Goal: Task Accomplishment & Management: Use online tool/utility

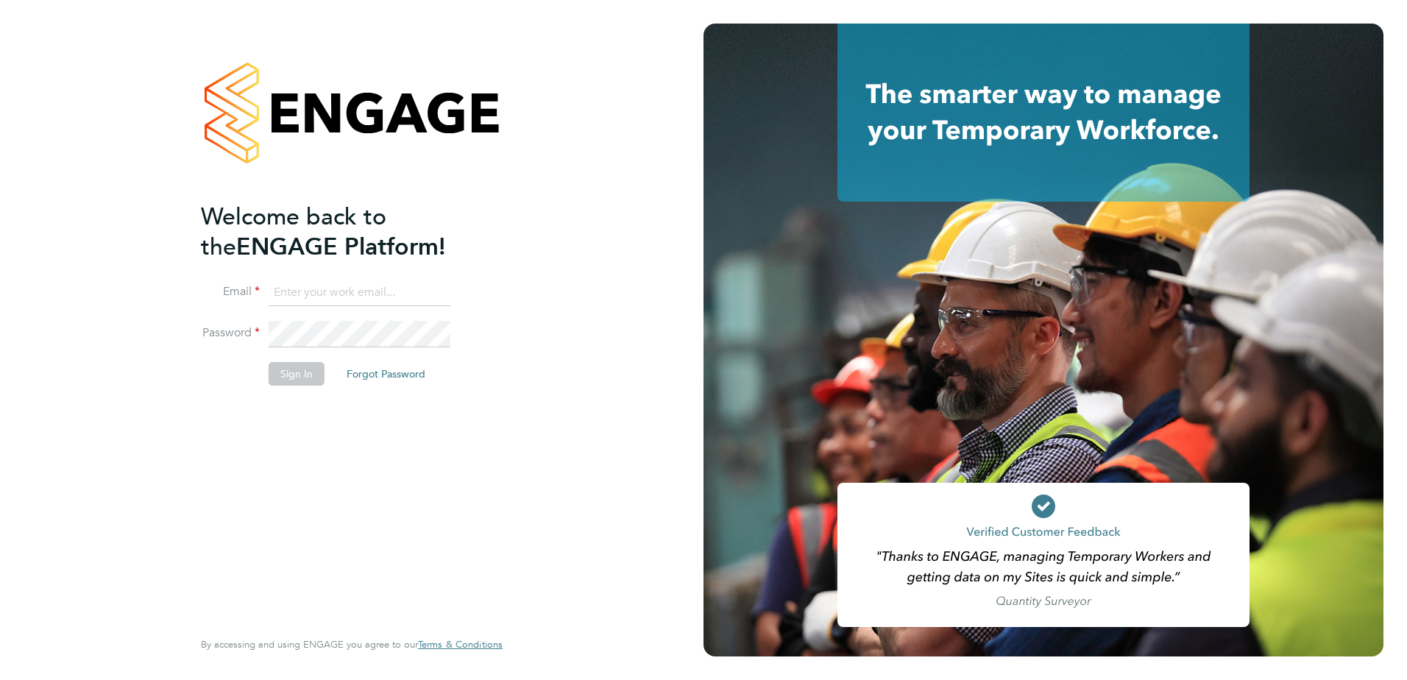
type input "finlay.daly@vistry.co.uk"
click at [300, 375] on button "Sign In" at bounding box center [297, 374] width 56 height 24
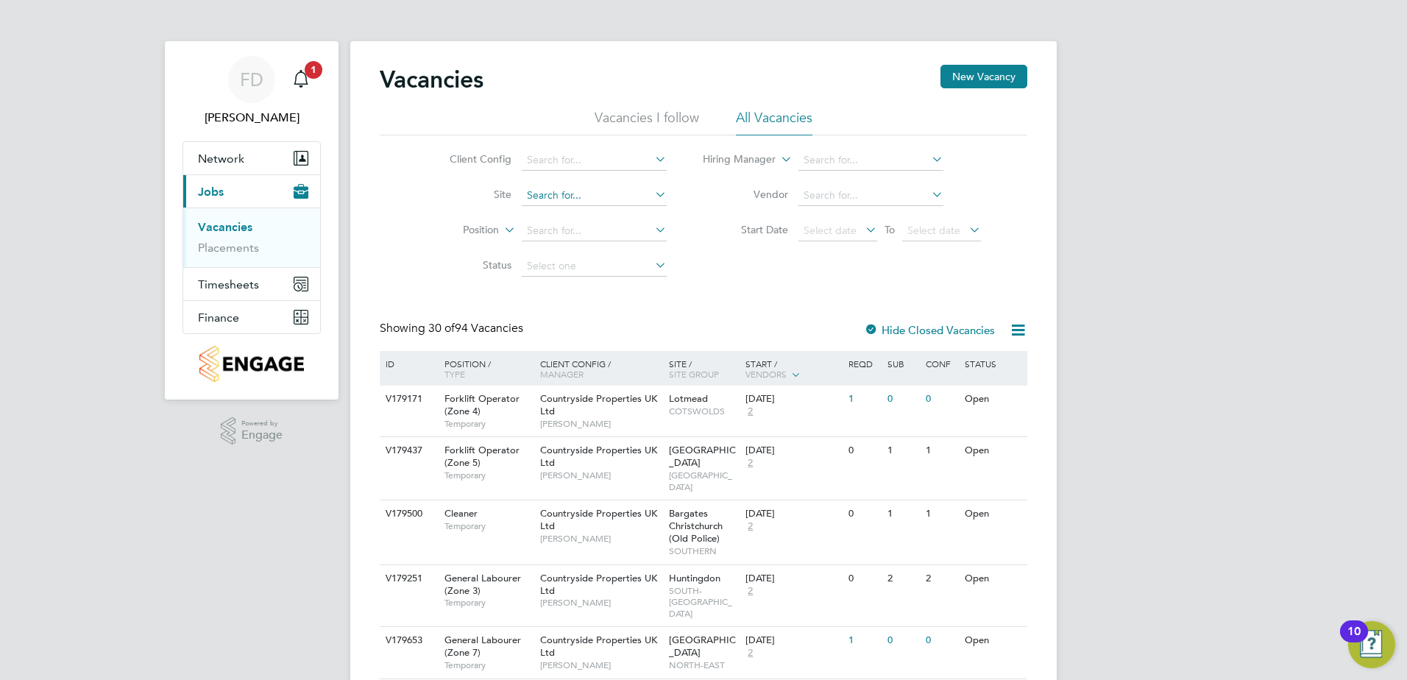
click at [603, 202] on input at bounding box center [594, 195] width 145 height 21
click at [597, 210] on li "Tovil" at bounding box center [593, 215] width 146 height 20
type input "Tovil"
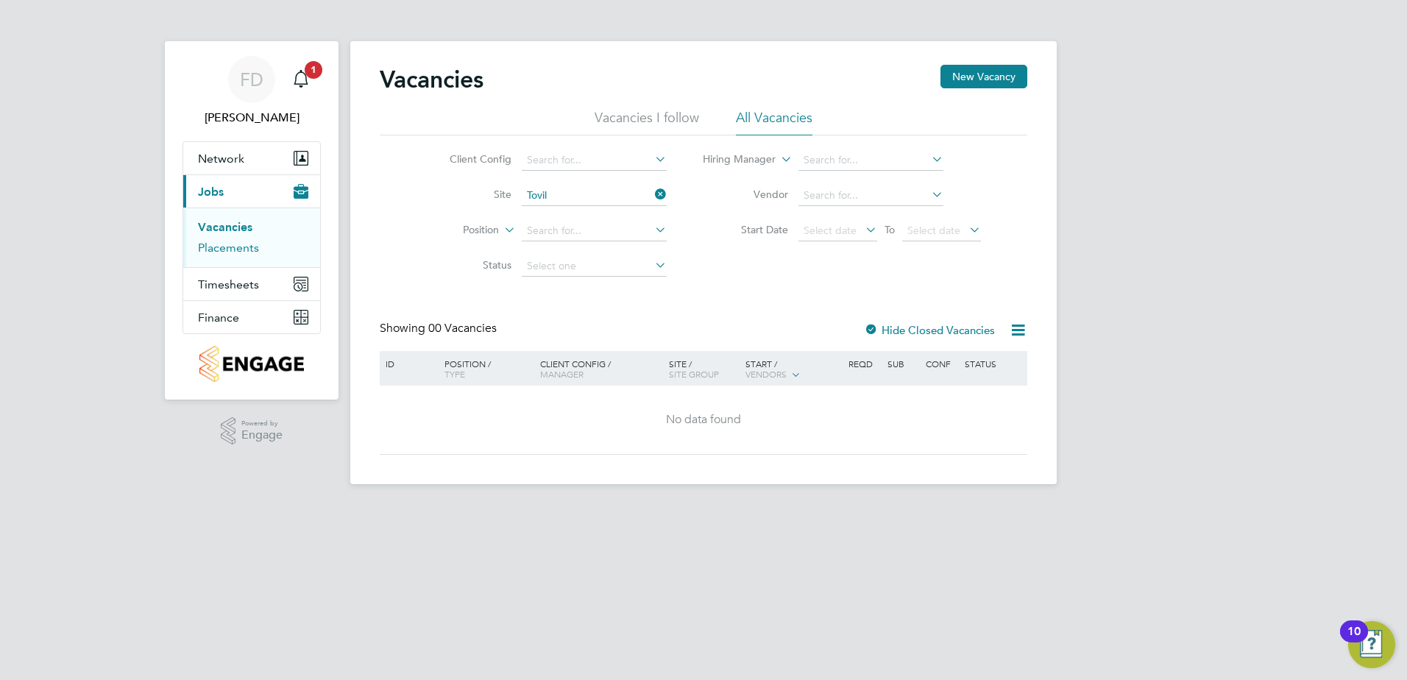
click at [208, 247] on link "Placements" at bounding box center [228, 248] width 61 height 14
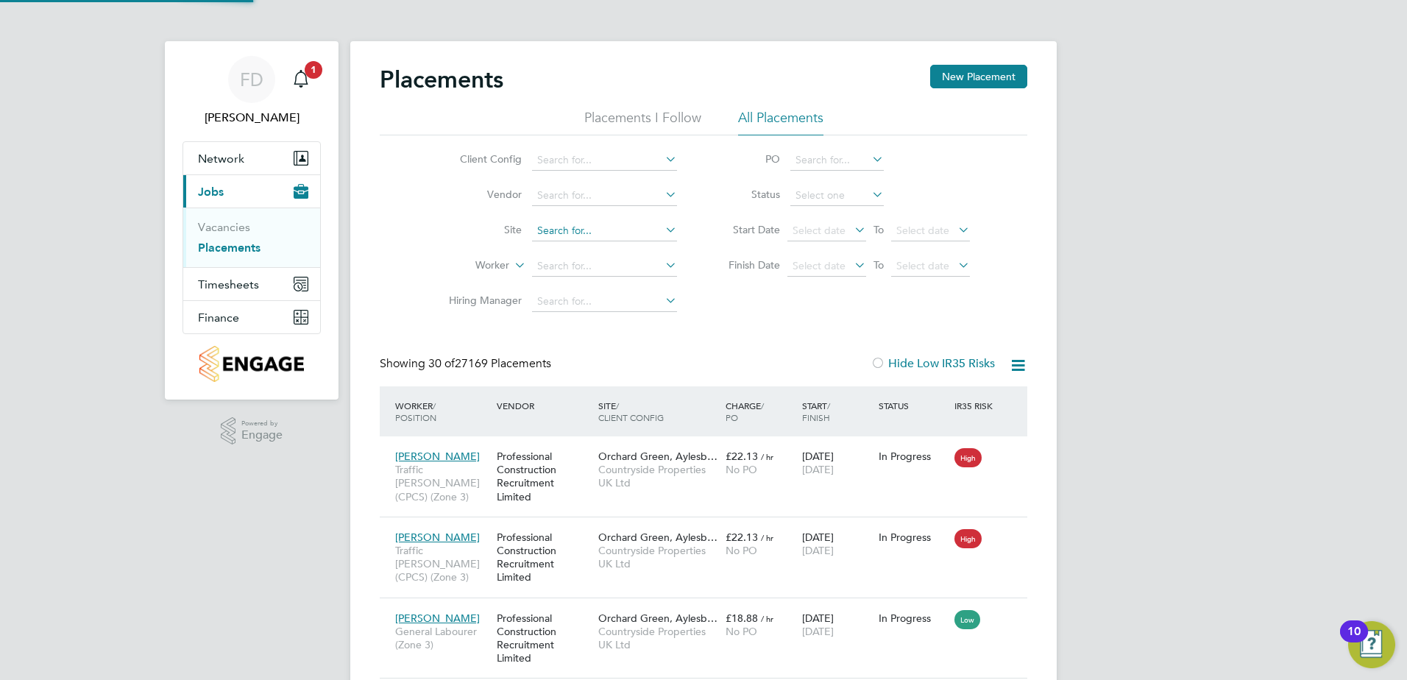
click at [579, 223] on input at bounding box center [604, 231] width 145 height 21
click at [595, 239] on input "tovil" at bounding box center [604, 231] width 145 height 21
click at [599, 246] on li "Tovil" at bounding box center [604, 251] width 146 height 20
type input "Tovil"
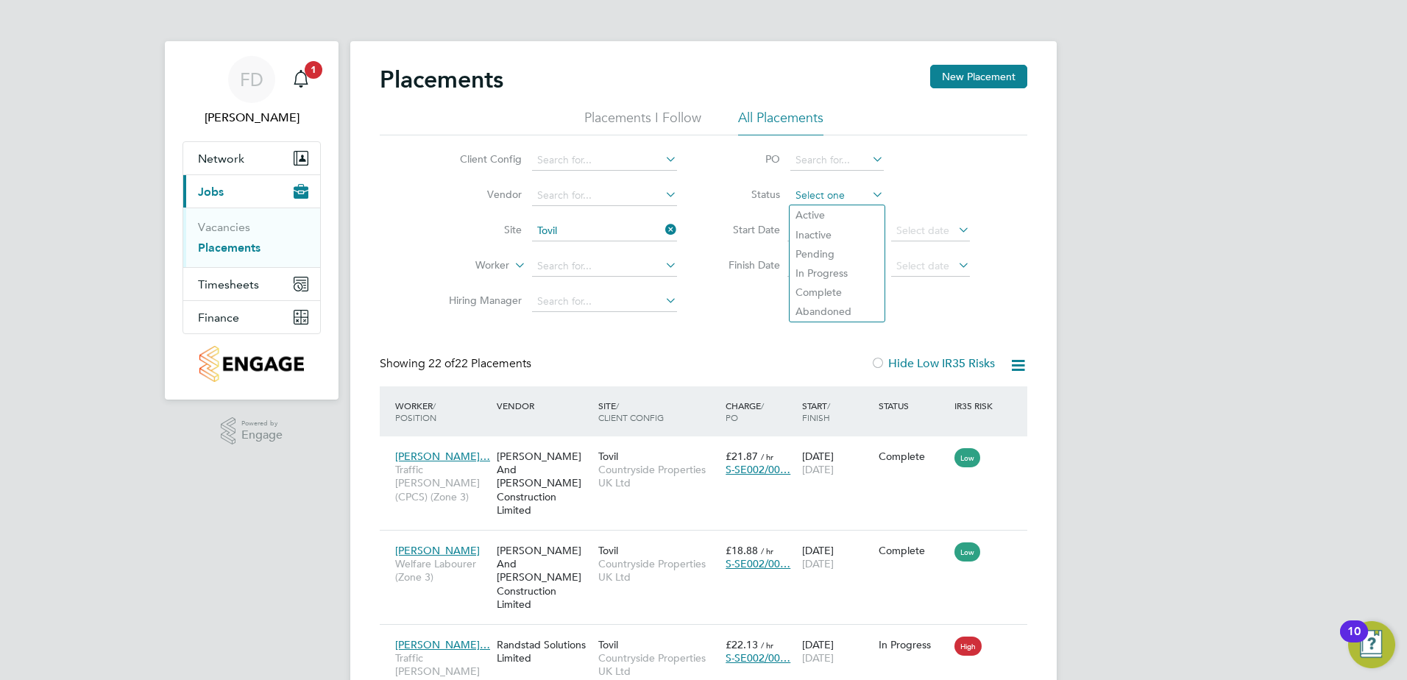
click at [865, 199] on input at bounding box center [836, 195] width 93 height 21
click at [854, 264] on li "In Progress" at bounding box center [837, 272] width 95 height 19
type input "In Progress"
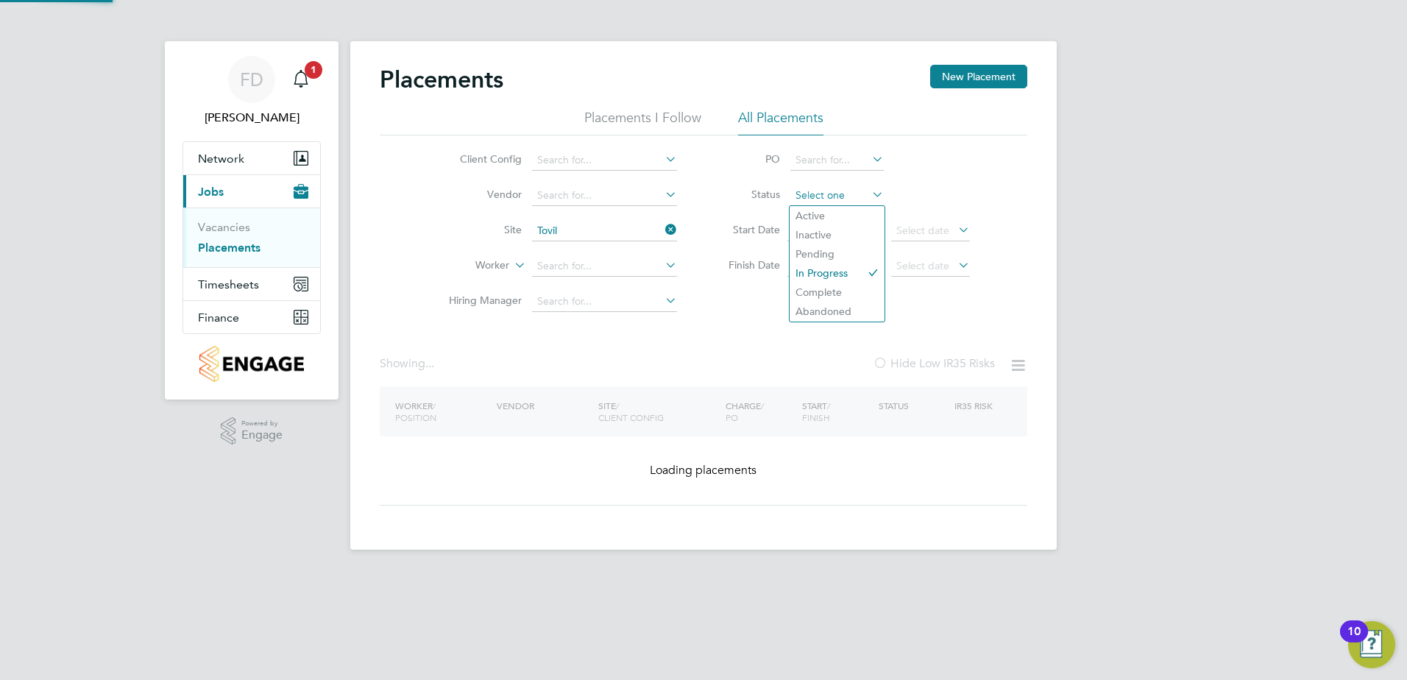
click at [864, 198] on input at bounding box center [836, 195] width 93 height 21
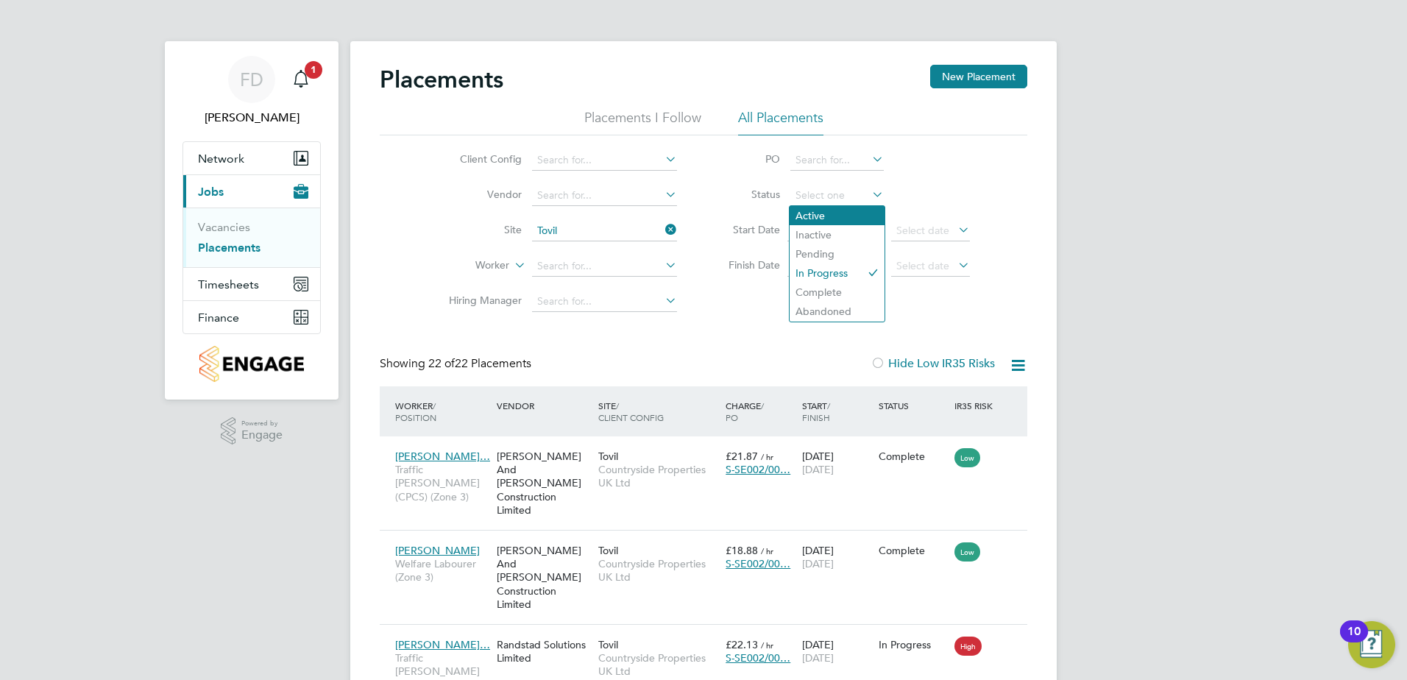
click at [832, 219] on li "Active" at bounding box center [837, 215] width 95 height 19
type input "Active"
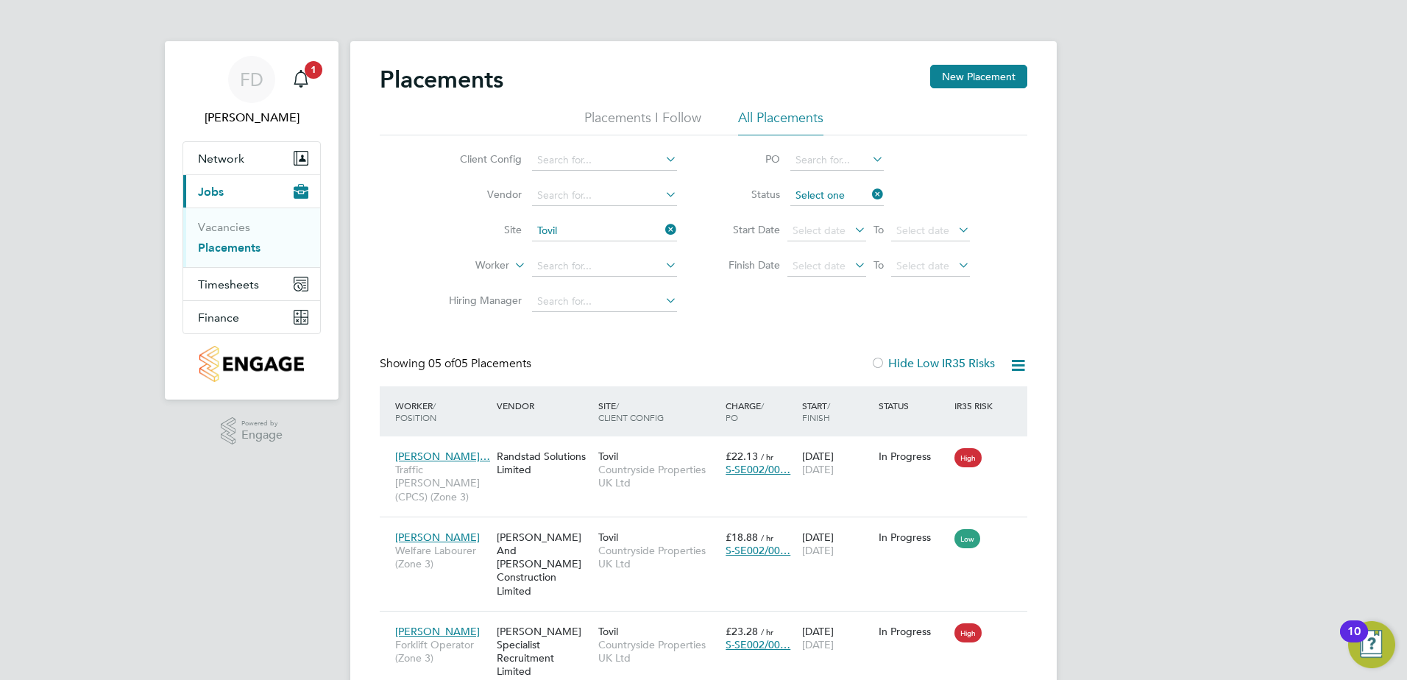
click at [857, 198] on input at bounding box center [836, 195] width 93 height 21
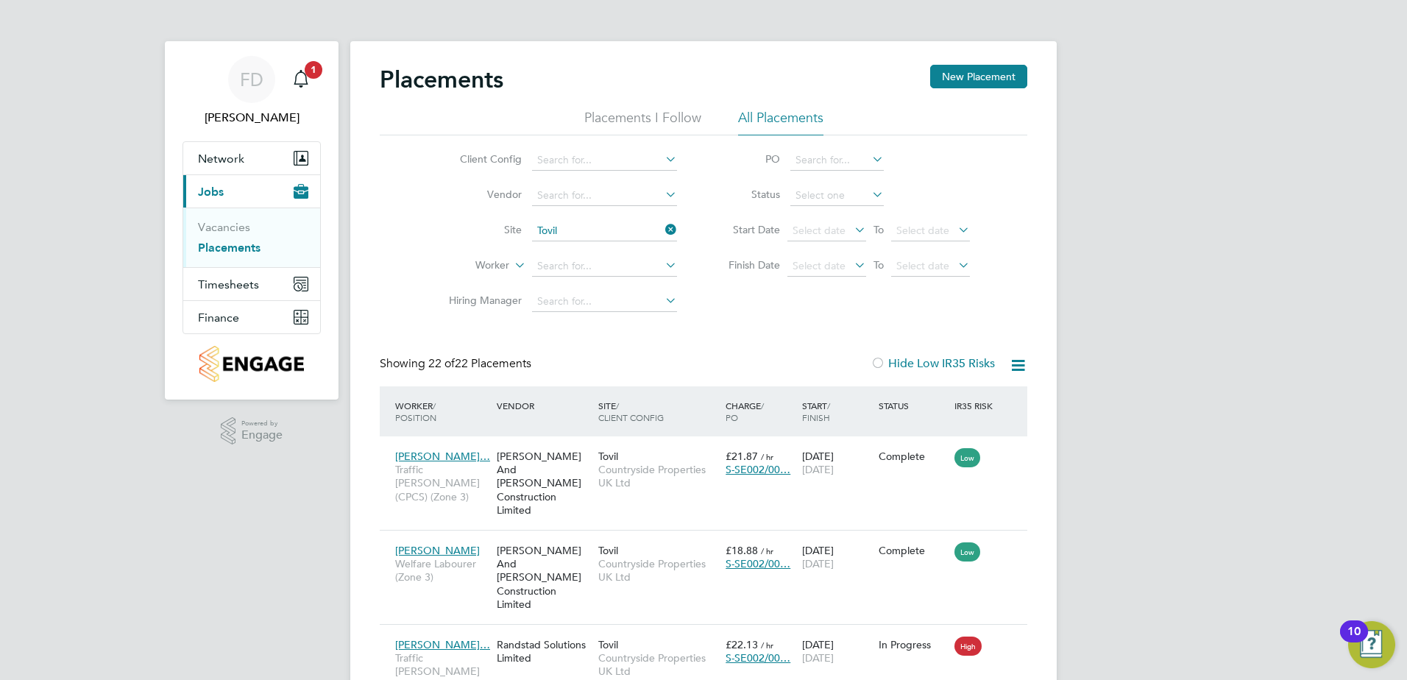
click at [859, 255] on li "Pending" at bounding box center [837, 253] width 95 height 19
type input "Pending"
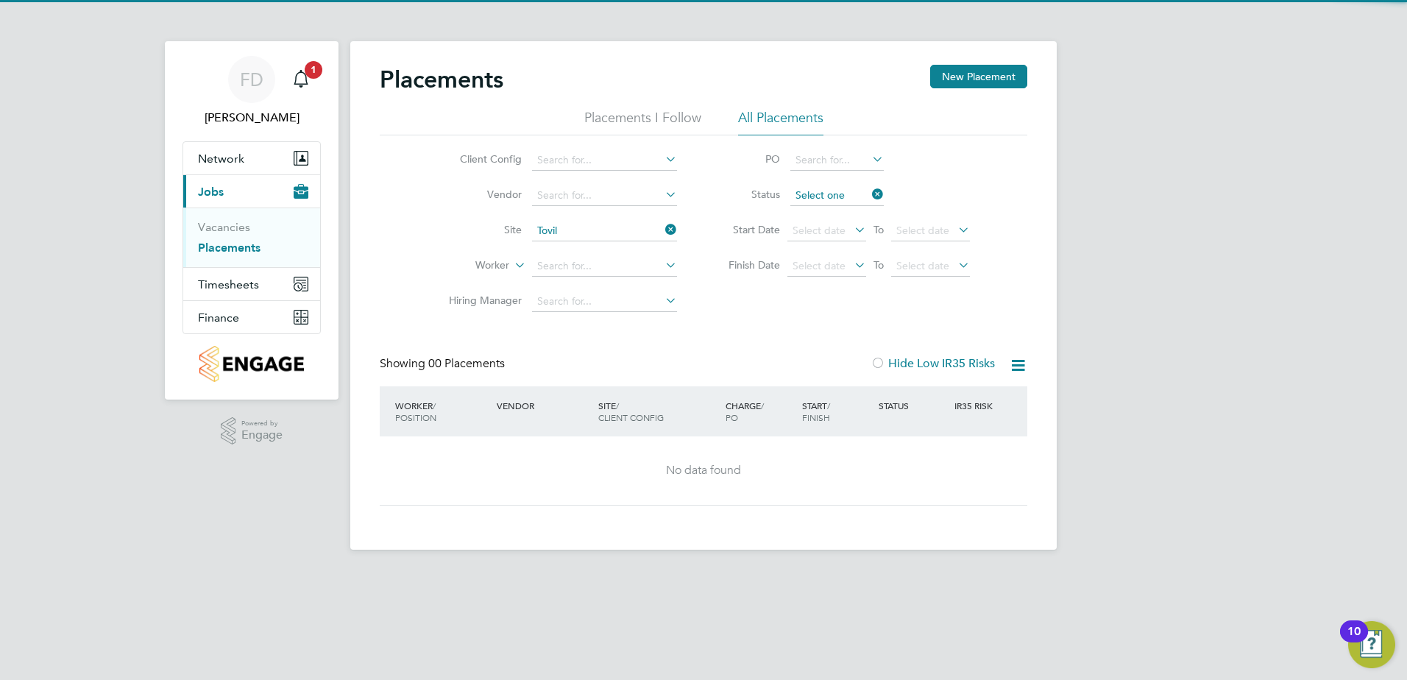
click at [859, 188] on input at bounding box center [836, 195] width 93 height 21
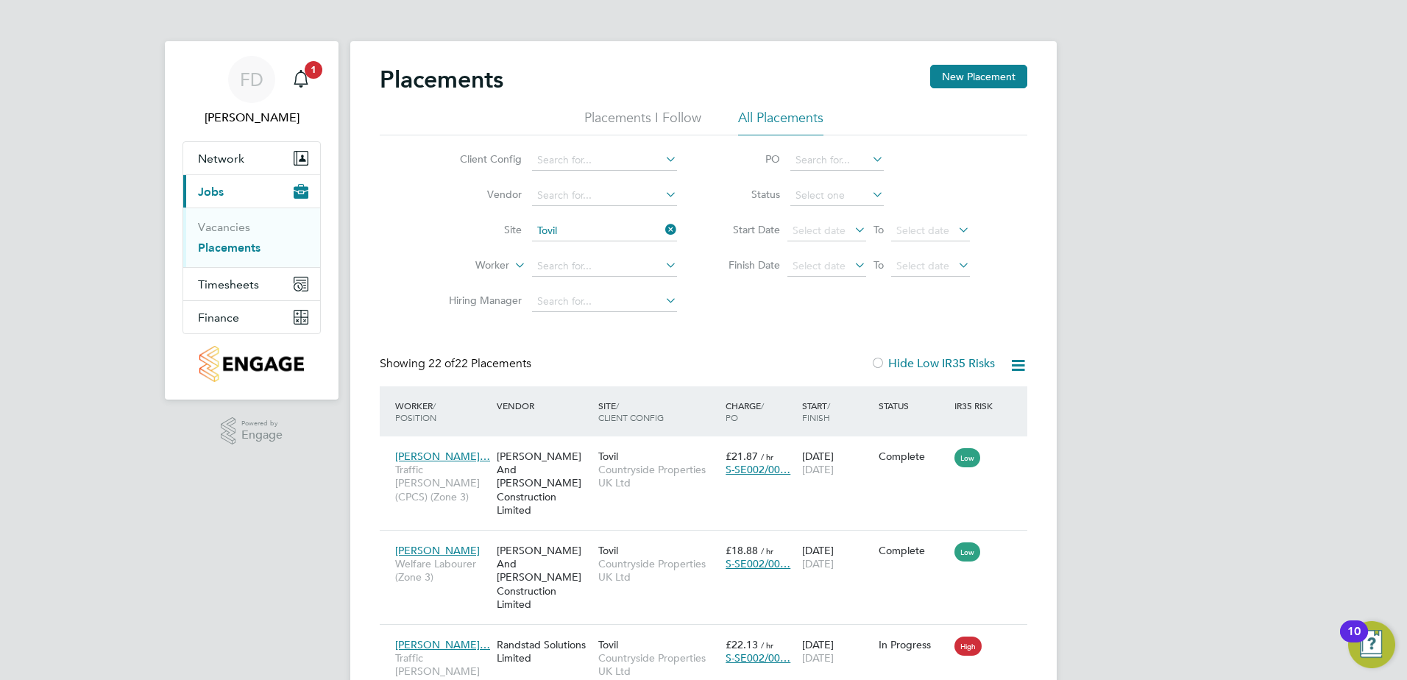
click at [862, 269] on li "In Progress" at bounding box center [837, 272] width 95 height 19
type input "In Progress"
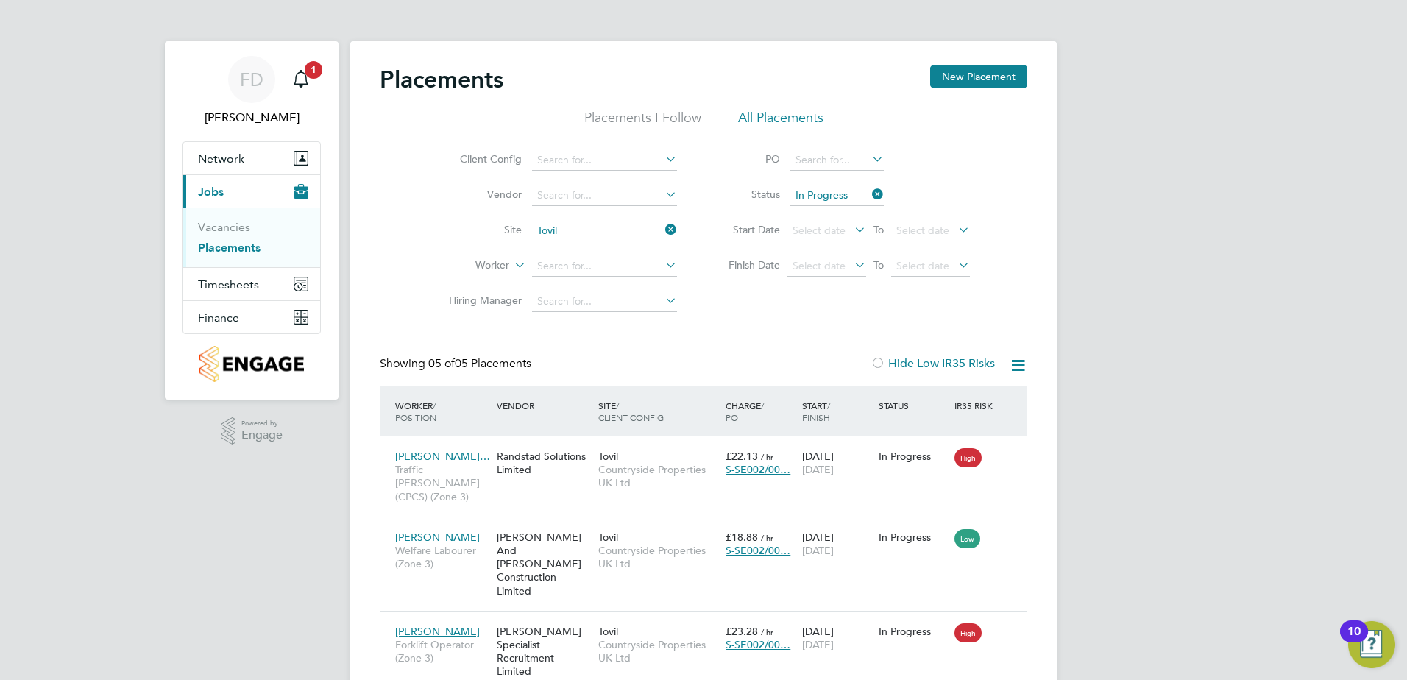
click at [869, 194] on icon at bounding box center [869, 194] width 0 height 21
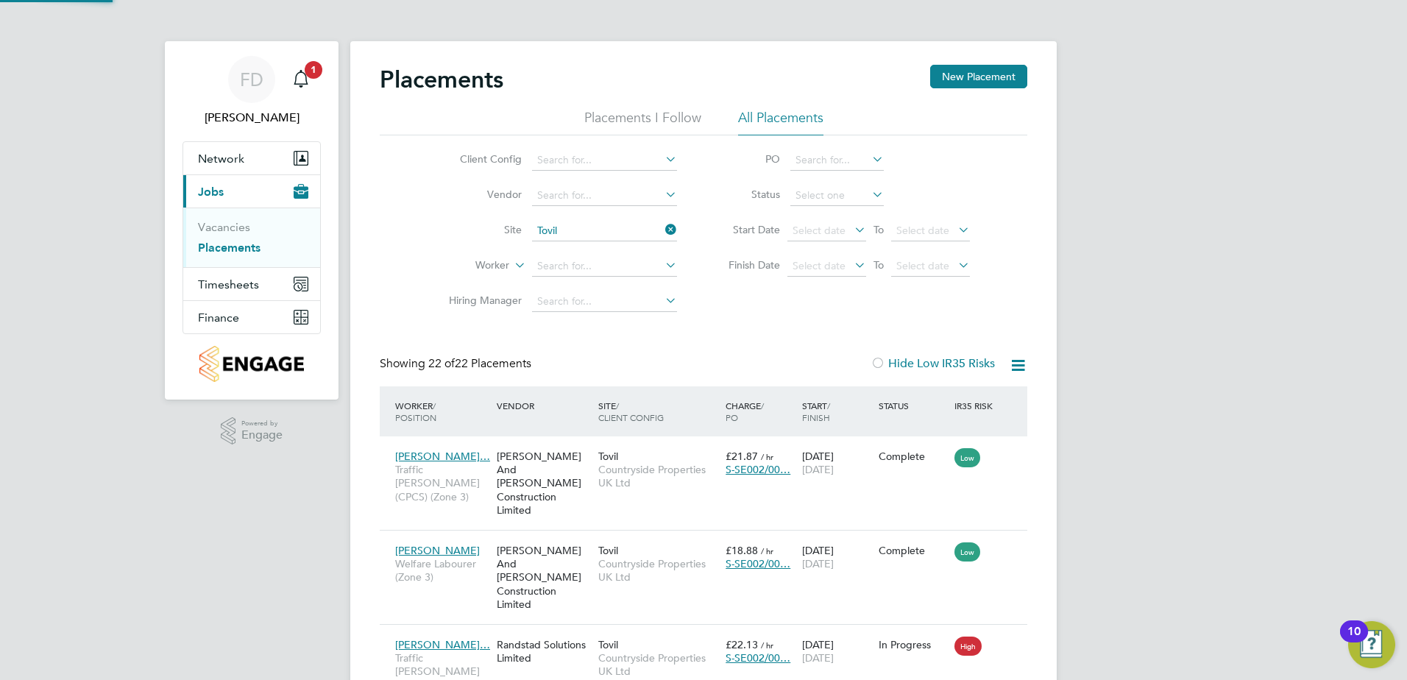
click at [869, 196] on icon at bounding box center [869, 194] width 0 height 21
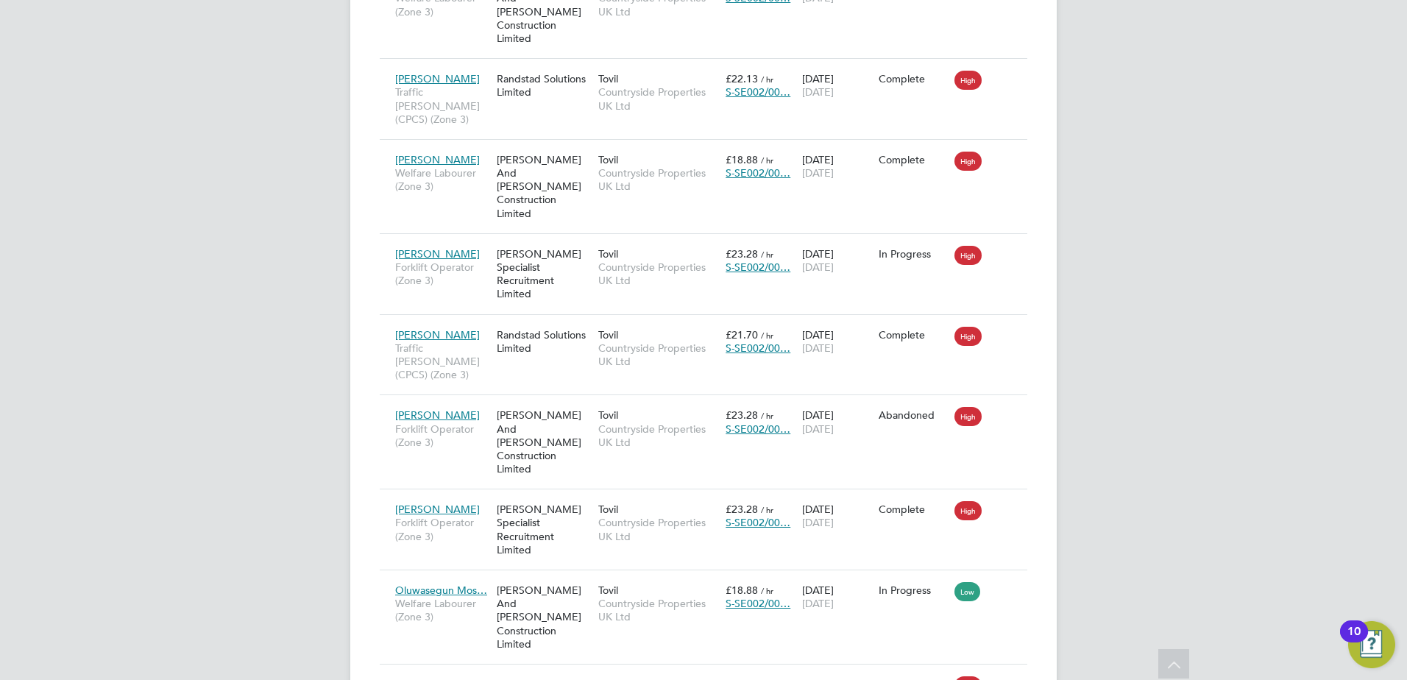
click at [1376, 637] on img "Open Resource Center, 10 new notifications" at bounding box center [1371, 644] width 47 height 47
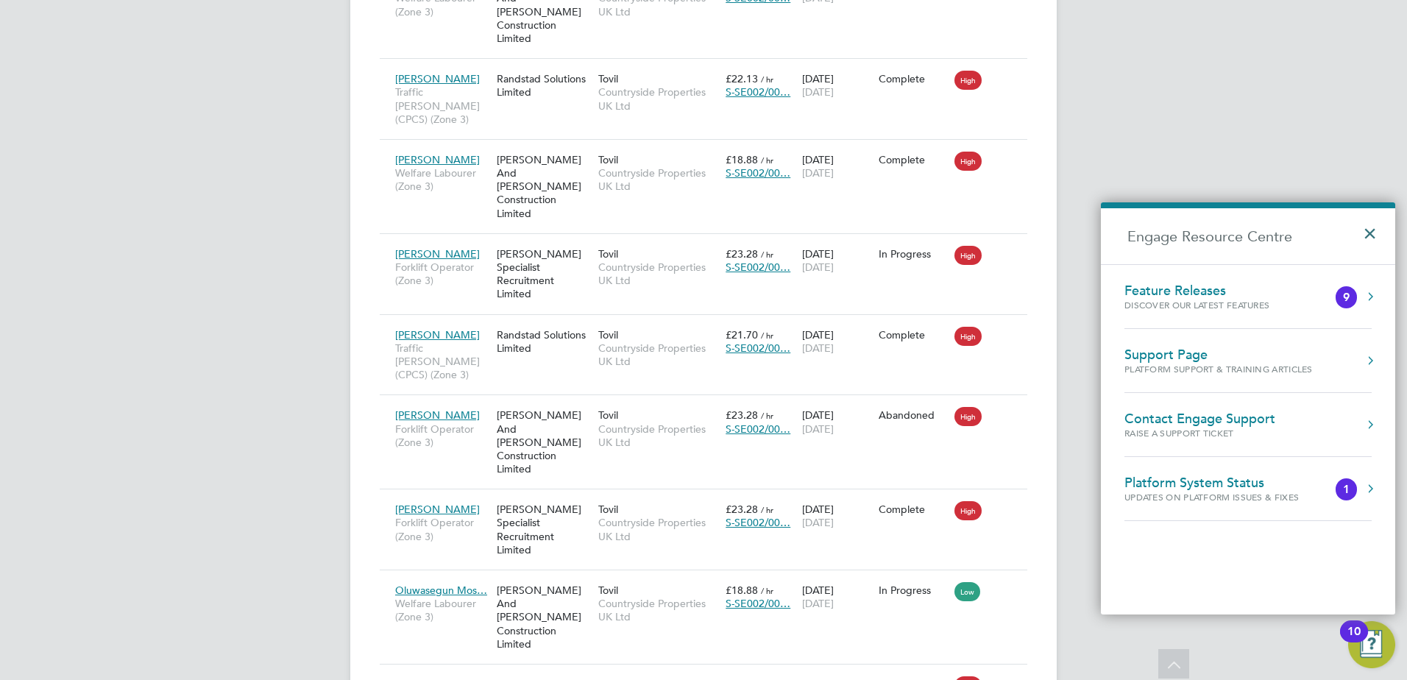
click at [1376, 222] on button "×" at bounding box center [1373, 229] width 21 height 32
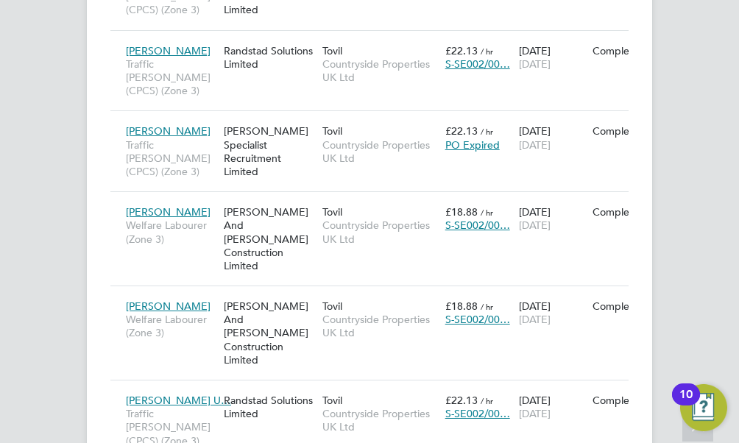
scroll to position [55, 99]
